Goal: Information Seeking & Learning: Get advice/opinions

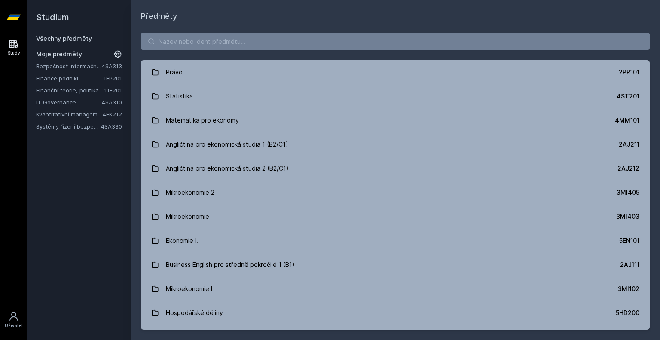
click at [339, 50] on button "Ne" at bounding box center [331, 55] width 31 height 21
click at [45, 105] on link "IT Governance" at bounding box center [69, 102] width 66 height 9
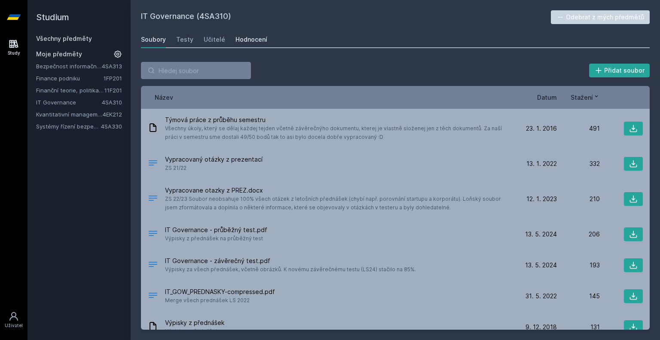
click at [246, 42] on div "Hodnocení" at bounding box center [251, 39] width 32 height 9
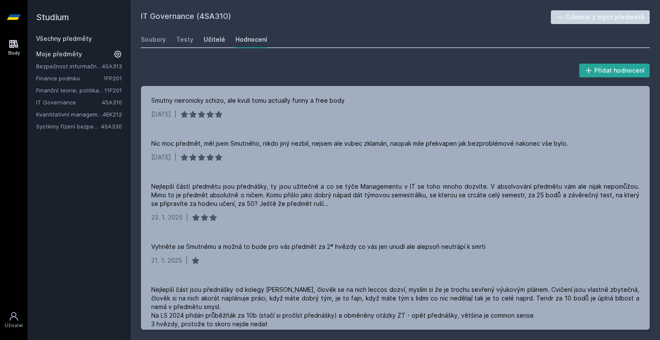
click at [218, 39] on div "Učitelé" at bounding box center [214, 39] width 21 height 9
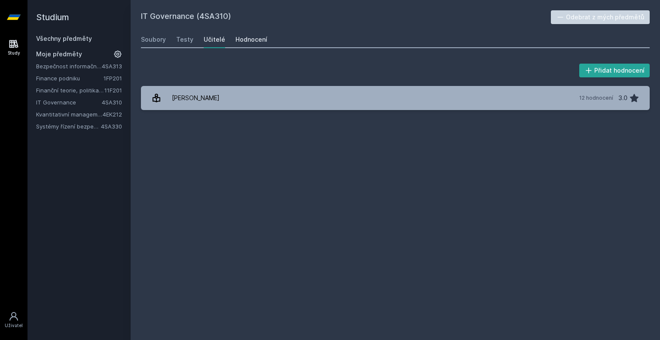
click at [255, 40] on div "Hodnocení" at bounding box center [251, 39] width 32 height 9
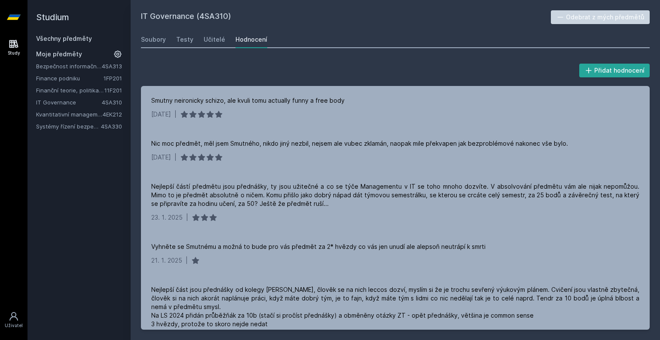
click at [357, 61] on div "Přidat hodnocení Smutny neironicky schizo, ale kvuli tomu actually funny a free…" at bounding box center [395, 196] width 529 height 288
click at [408, 35] on div "Soubory Testy Učitelé Hodnocení" at bounding box center [395, 39] width 509 height 17
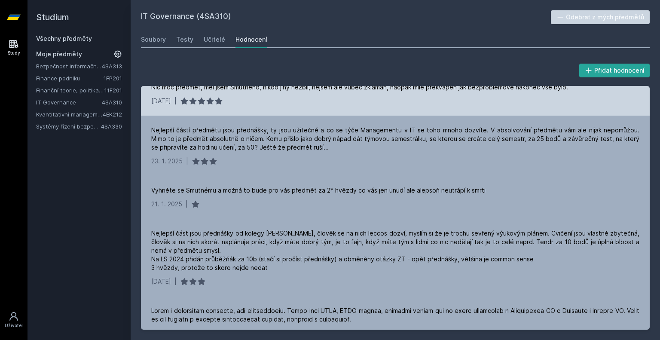
scroll to position [58, 0]
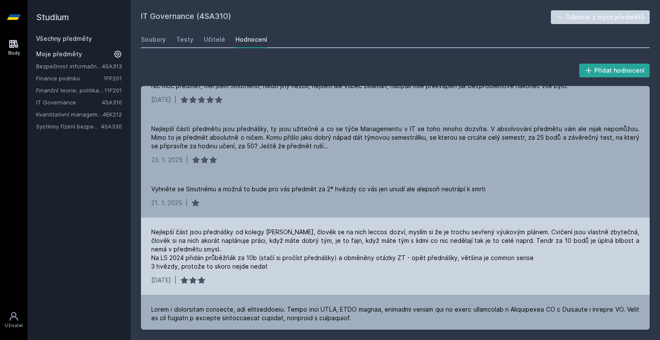
click at [273, 239] on div "Nejlepší část jsou přednášky od kolegy [PERSON_NAME], člověk se na nich leccos …" at bounding box center [395, 249] width 488 height 43
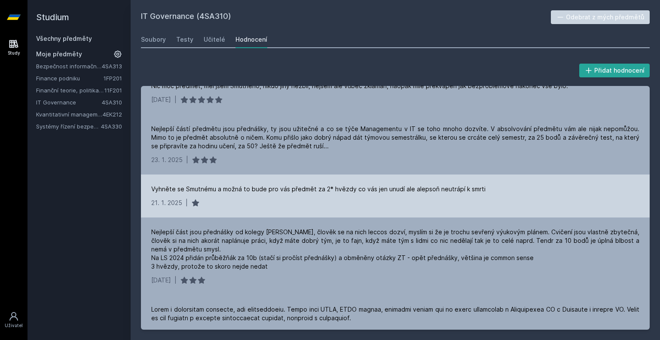
click at [490, 207] on div "[DATE] |" at bounding box center [395, 203] width 488 height 9
